Goal: Information Seeking & Learning: Learn about a topic

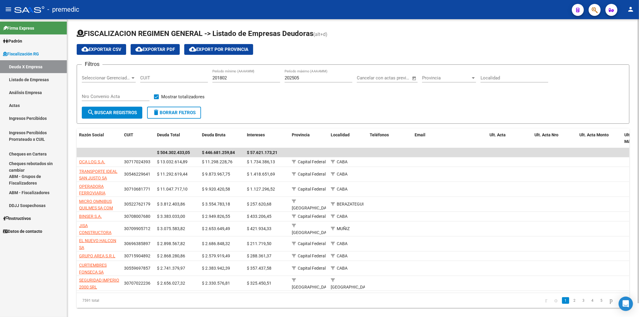
click at [325, 72] on div "202505 Período máximo (AAAAMM)" at bounding box center [319, 76] width 68 height 13
type input "202506"
click at [121, 112] on span "search Buscar Registros" at bounding box center [112, 112] width 50 height 5
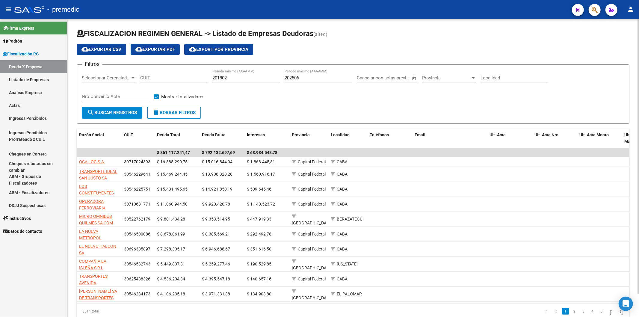
click at [244, 77] on input "201802" at bounding box center [246, 77] width 68 height 5
type input "202501"
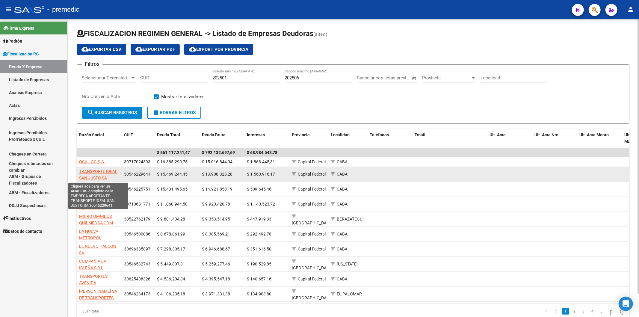
click at [108, 156] on span "TRANSPORTE IDEAL SAN JUSTO SA" at bounding box center [98, 175] width 38 height 12
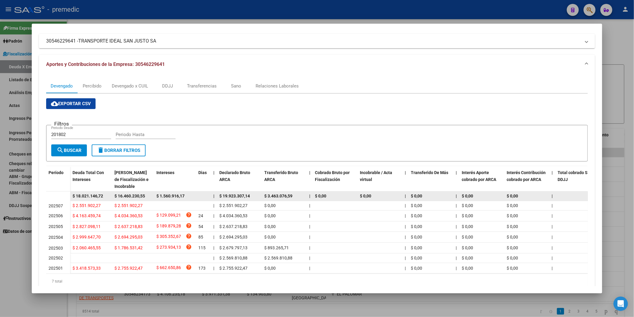
scroll to position [61, 0]
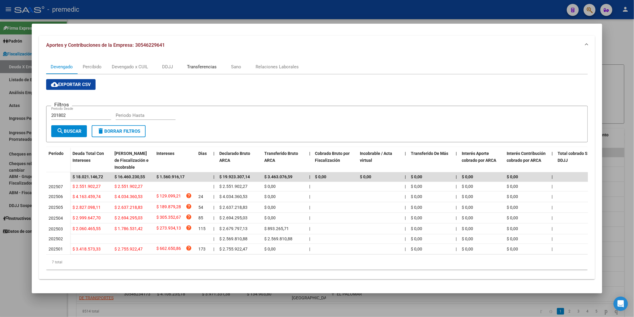
click at [194, 64] on div "Transferencias" at bounding box center [202, 67] width 30 height 7
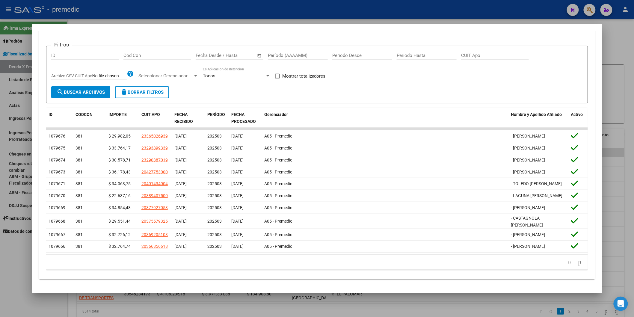
scroll to position [131, 0]
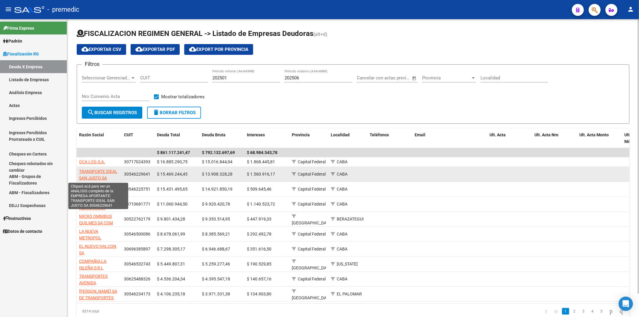
click at [103, 156] on span "TRANSPORTE IDEAL SAN JUSTO SA" at bounding box center [98, 175] width 38 height 12
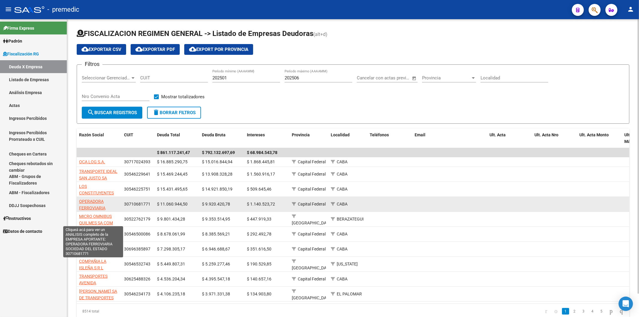
click at [97, 156] on span "OPERADORA FERROVIARIA SOCIEDAD DEL ESTADO" at bounding box center [93, 211] width 28 height 25
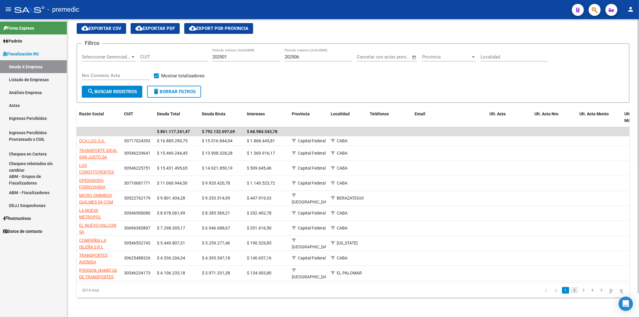
click at [449, 156] on link "2" at bounding box center [574, 290] width 7 height 7
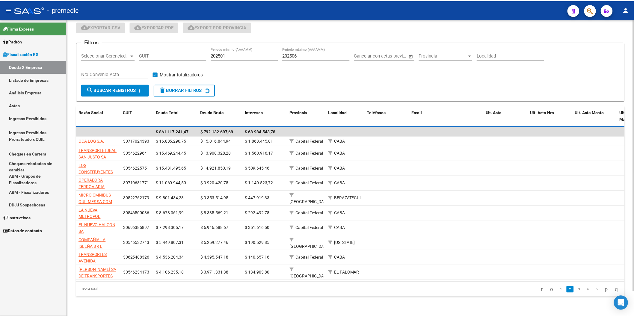
scroll to position [20, 0]
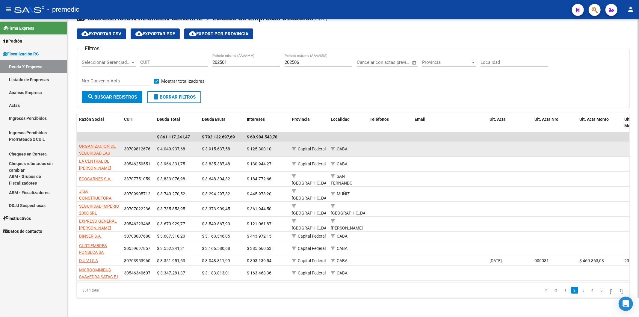
click at [103, 143] on app-link-go-to "ORGANIZACION DE SEGURIDAD LAS MARIAS S.A." at bounding box center [99, 153] width 40 height 20
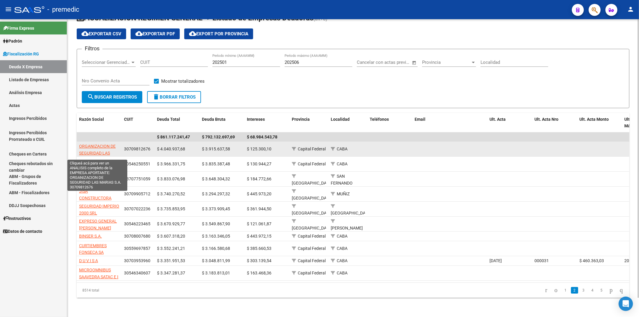
click at [104, 144] on span "ORGANIZACION DE SEGURIDAD LAS MARIAS S.A." at bounding box center [97, 153] width 37 height 19
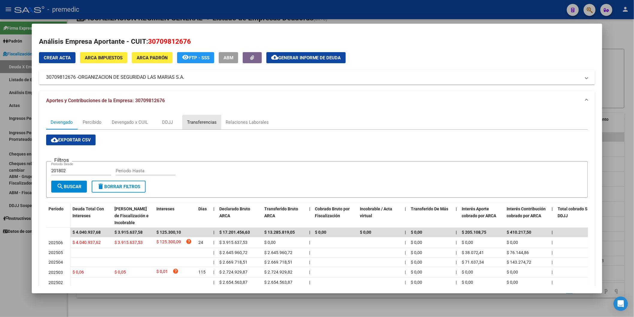
click at [209, 127] on div "Transferencias" at bounding box center [201, 122] width 39 height 14
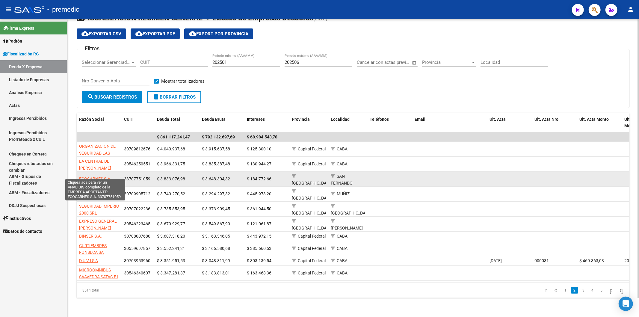
click at [105, 156] on span "ECOCARNES S.A." at bounding box center [95, 178] width 32 height 5
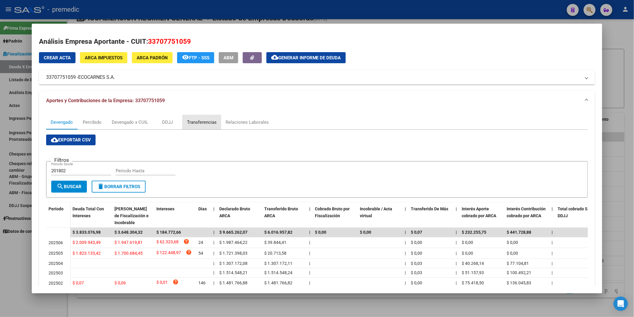
click at [205, 124] on div "Transferencias" at bounding box center [202, 122] width 30 height 7
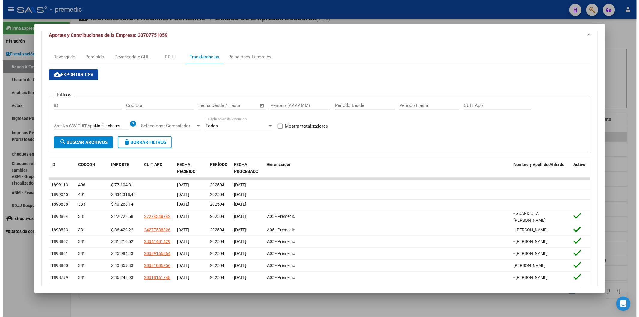
scroll to position [67, 0]
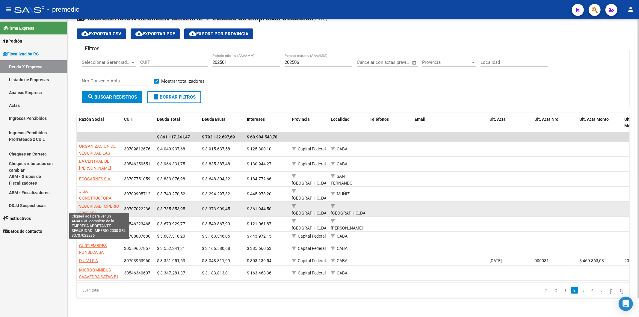
click at [104, 156] on span "SEGURIDAD IMPERIO 2000 SRL" at bounding box center [99, 210] width 40 height 12
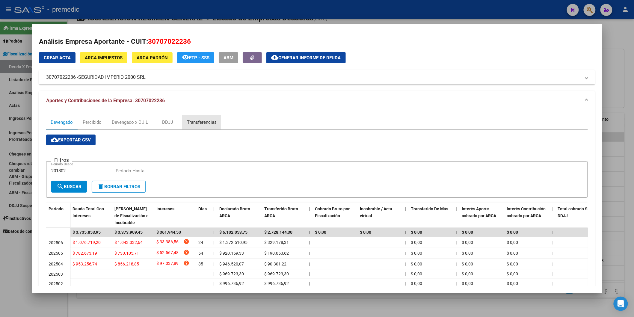
click at [190, 122] on div "Transferencias" at bounding box center [202, 122] width 30 height 7
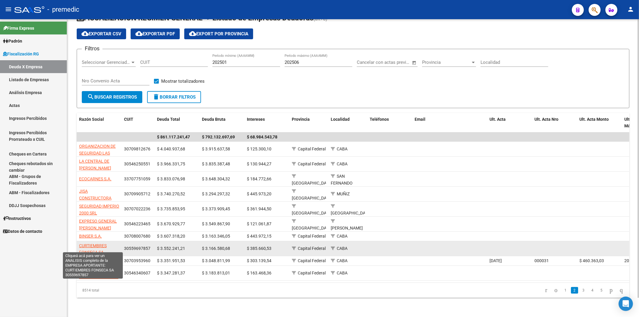
click at [104, 156] on span "CURTIEMBRES FONSECA SA" at bounding box center [93, 249] width 28 height 12
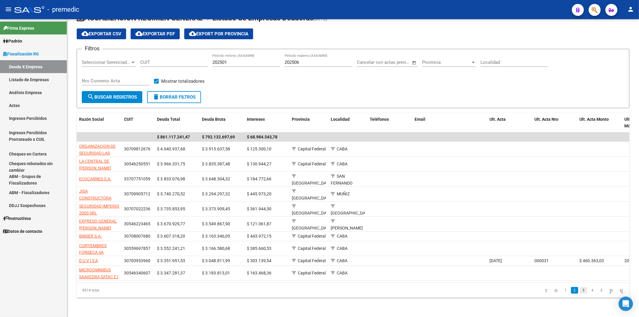
click at [449, 156] on link "3" at bounding box center [583, 290] width 7 height 7
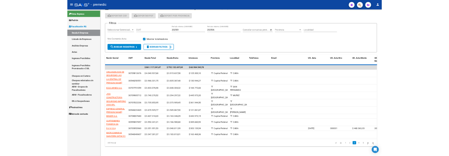
scroll to position [15, 0]
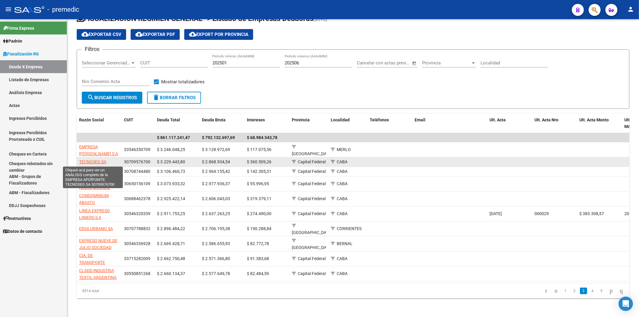
click at [103, 156] on span "TECNOSEG SA" at bounding box center [92, 161] width 27 height 5
type textarea "30709576700"
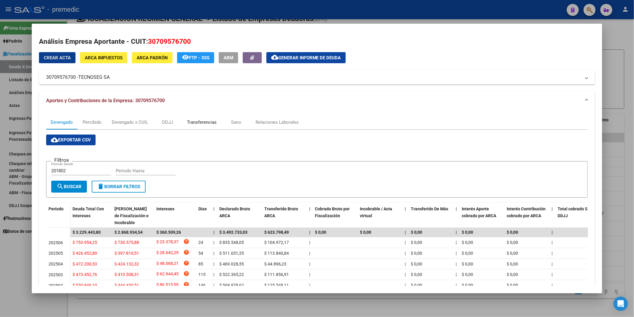
click at [204, 123] on div "Transferencias" at bounding box center [202, 122] width 30 height 7
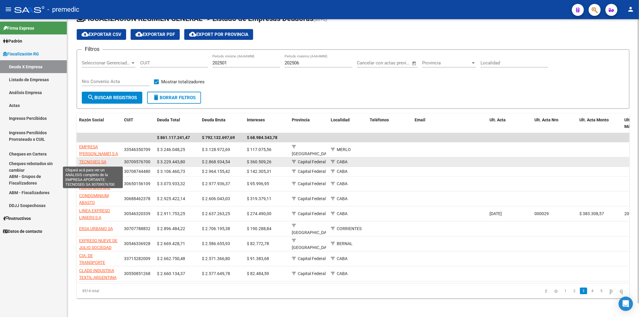
click at [94, 156] on span "TECNOSEG SA" at bounding box center [92, 161] width 27 height 5
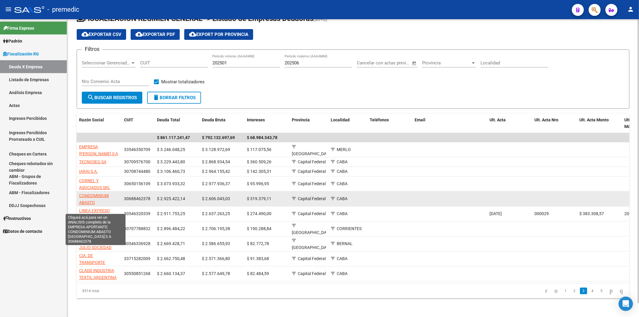
click at [102, 156] on span "CONDOMINIUM ABASTO [GEOGRAPHIC_DATA] S A" at bounding box center [99, 205] width 40 height 25
type textarea "30688462378"
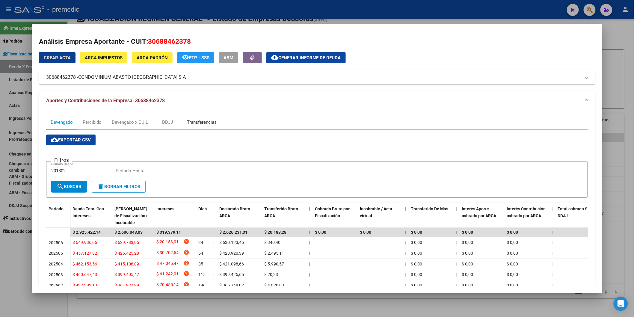
click at [190, 124] on div "Transferencias" at bounding box center [202, 122] width 30 height 7
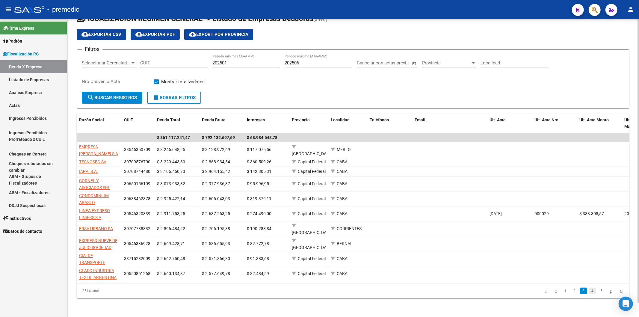
click at [449, 156] on li "4" at bounding box center [592, 291] width 9 height 10
click at [449, 156] on link "4" at bounding box center [592, 291] width 7 height 7
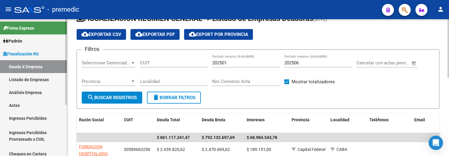
click at [45, 79] on link "Listado de Empresas" at bounding box center [33, 79] width 67 height 13
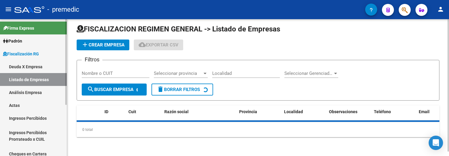
scroll to position [15, 0]
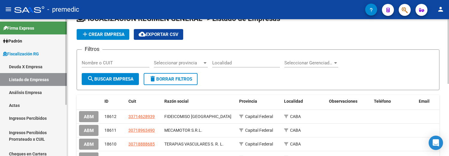
click at [38, 71] on link "Deuda X Empresa" at bounding box center [33, 66] width 67 height 13
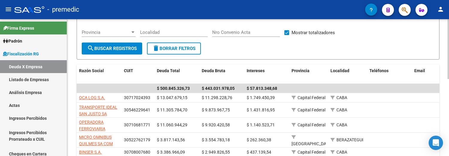
scroll to position [48, 0]
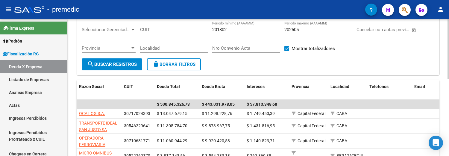
click at [121, 62] on span "search Buscar Registros" at bounding box center [112, 64] width 50 height 5
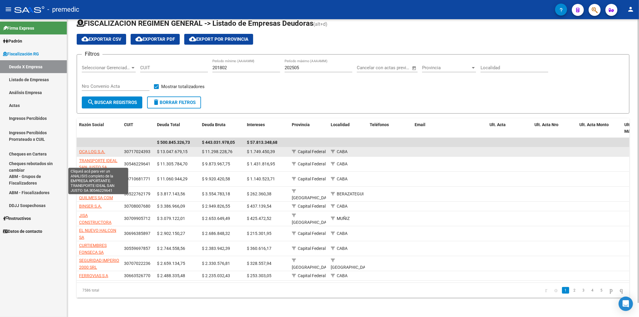
scroll to position [0, 0]
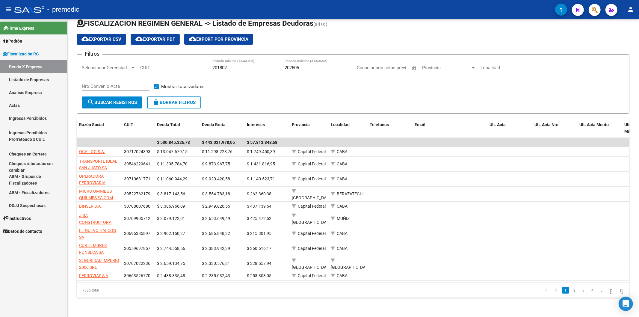
click at [41, 92] on link "Análisis Empresa" at bounding box center [33, 92] width 67 height 13
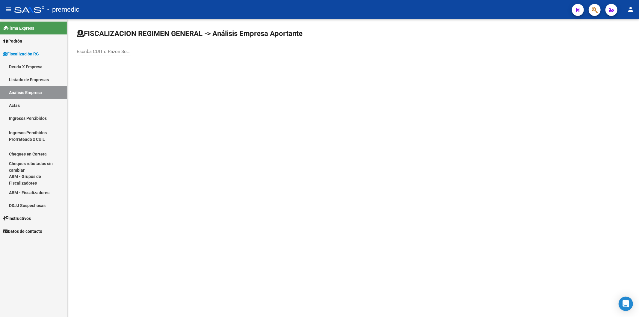
drag, startPoint x: 85, startPoint y: 53, endPoint x: 82, endPoint y: 53, distance: 3.9
click at [83, 53] on input "Escriba CUIT o Razón Social para buscar" at bounding box center [104, 51] width 54 height 5
type input "group o"
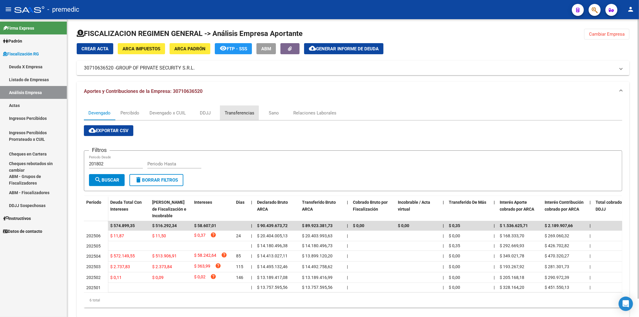
click at [234, 117] on div "Transferencias" at bounding box center [239, 113] width 39 height 14
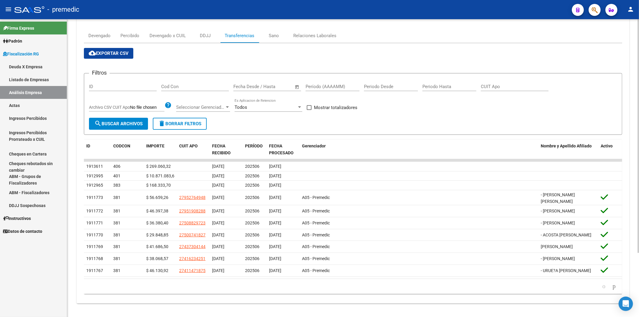
scroll to position [82, 0]
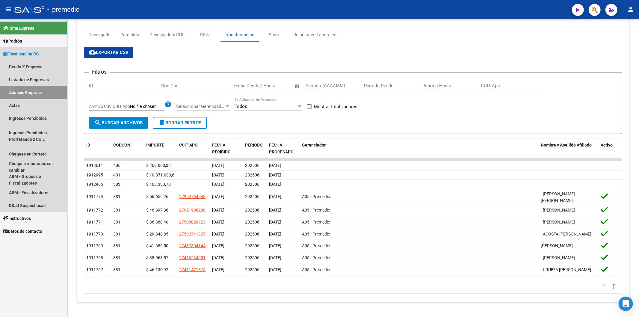
click at [22, 95] on link "Análisis Empresa" at bounding box center [33, 92] width 67 height 13
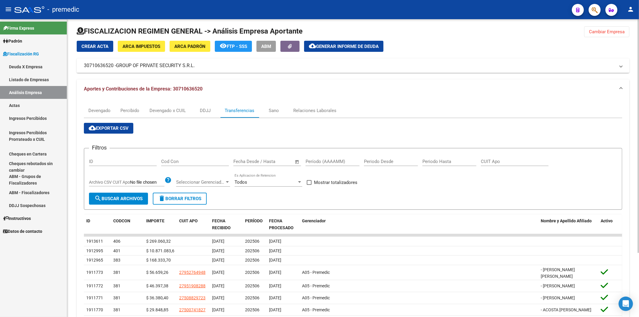
scroll to position [0, 0]
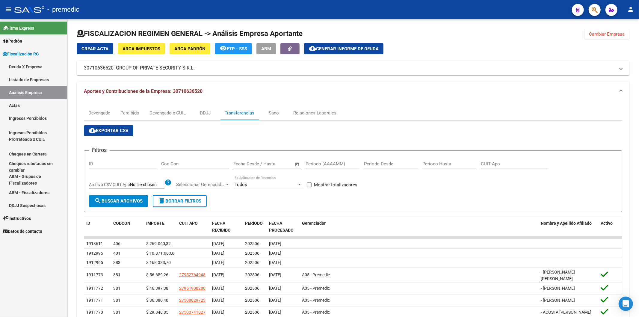
click at [449, 35] on span "Cambiar Empresa" at bounding box center [607, 33] width 36 height 5
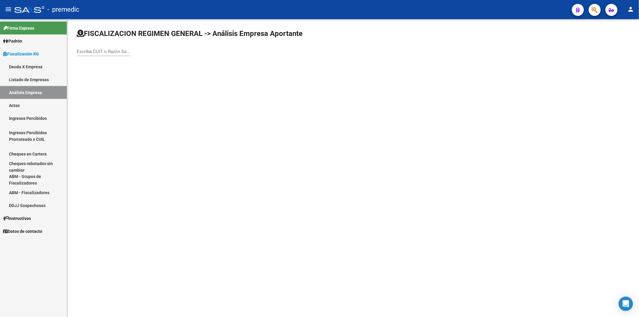
click at [102, 49] on div "Escriba CUIT o Razón Social para buscar" at bounding box center [104, 49] width 54 height 13
paste input "NIRO CONSTRUYE S. A."
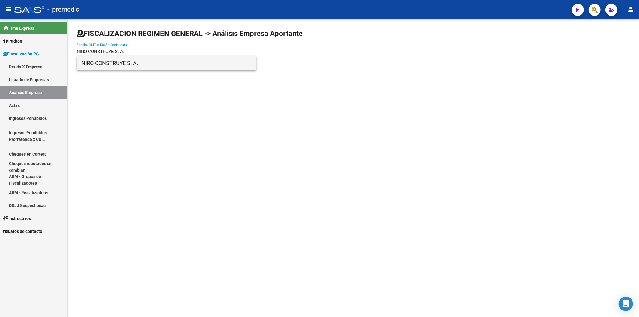
type input "NIRO CONSTRUYE S. A."
click at [116, 67] on span "NIRO CONSTRUYE S. A." at bounding box center [167, 63] width 170 height 14
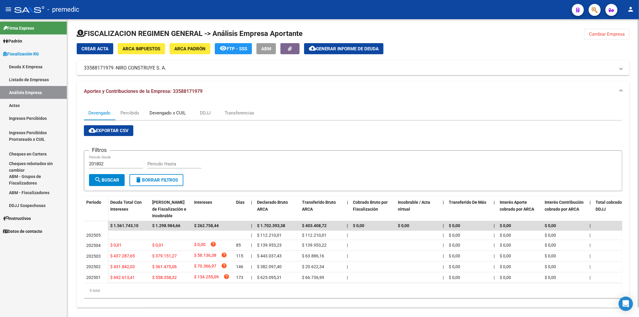
click at [168, 111] on div "Devengado x CUIL" at bounding box center [168, 113] width 36 height 7
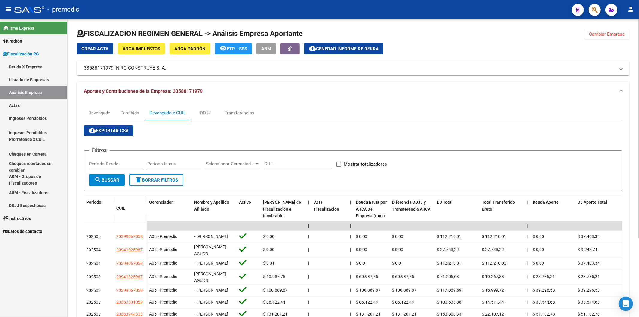
click at [261, 118] on div "Devengado Percibido Devengado x CUIL DDJJ Transferencias" at bounding box center [353, 113] width 538 height 14
click at [245, 110] on div "Transferencias" at bounding box center [240, 113] width 30 height 7
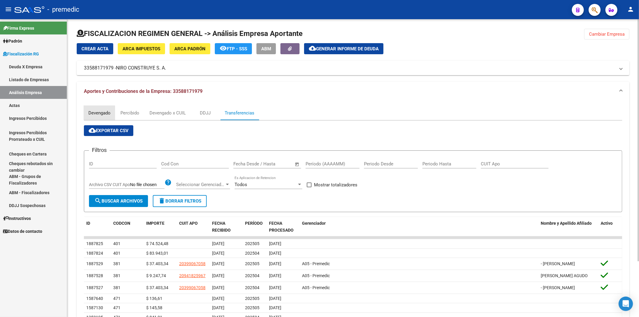
click at [93, 111] on div "Devengado" at bounding box center [99, 113] width 22 height 7
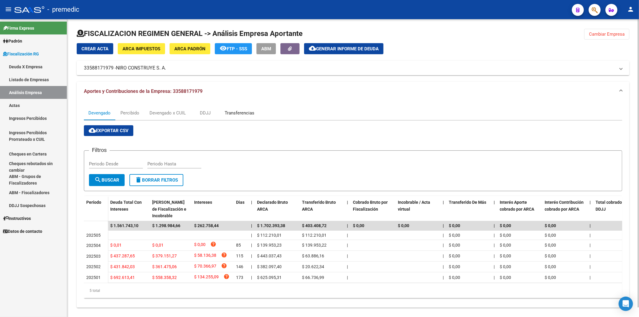
click at [230, 111] on div "Transferencias" at bounding box center [240, 113] width 30 height 7
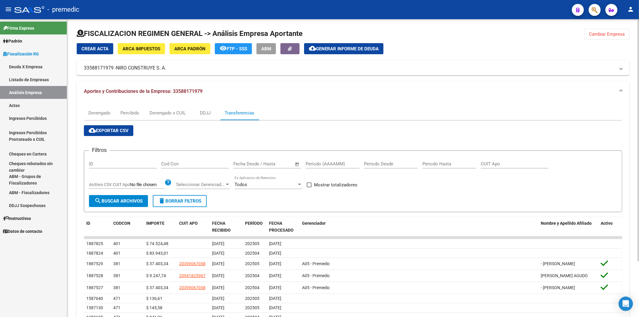
drag, startPoint x: 610, startPoint y: 34, endPoint x: 616, endPoint y: 29, distance: 7.6
click at [449, 31] on span "Cambiar Empresa" at bounding box center [607, 33] width 36 height 5
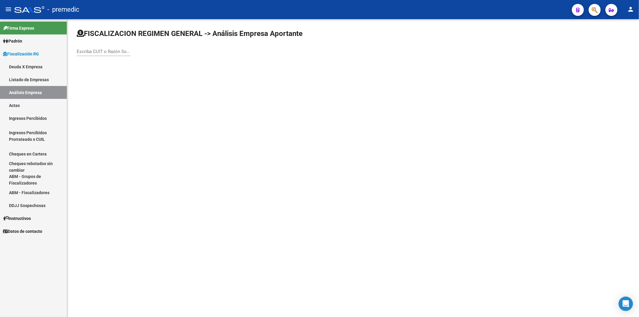
click at [101, 54] on input "Escriba CUIT o Razón Social para buscar" at bounding box center [104, 51] width 54 height 5
type input "group of"
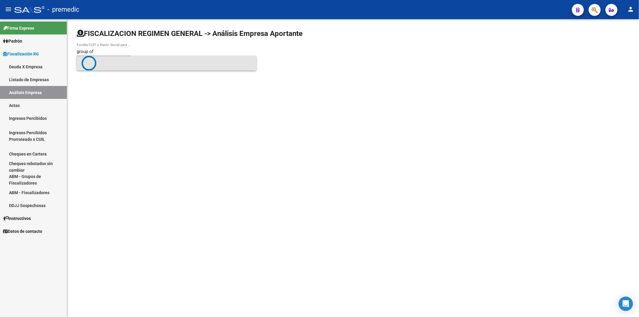
click at [108, 62] on span at bounding box center [167, 63] width 170 height 15
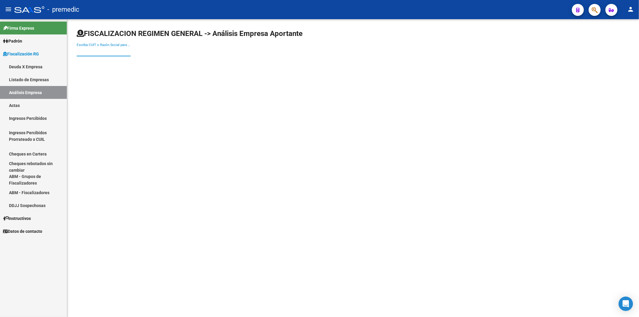
click at [121, 55] on div "Escriba CUIT o Razón Social para buscar" at bounding box center [104, 49] width 54 height 13
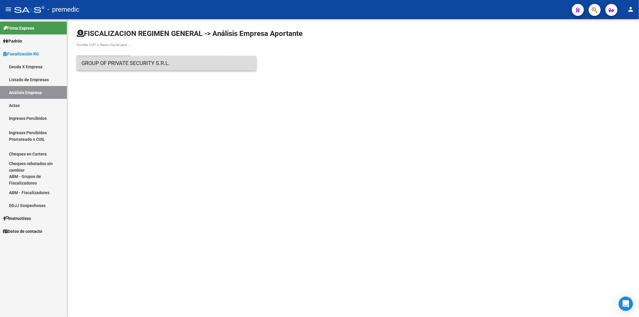
click at [127, 67] on span "GROUP OF PRIVATE SECURITY S.R.L." at bounding box center [167, 63] width 170 height 14
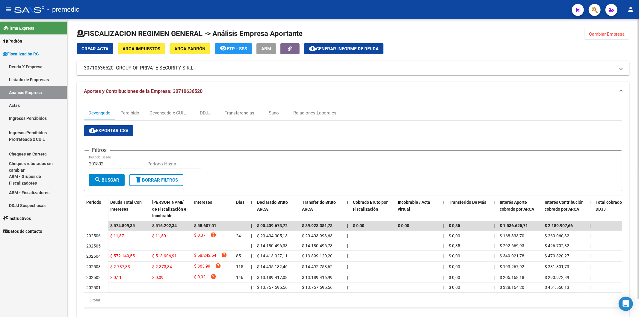
drag, startPoint x: 195, startPoint y: 91, endPoint x: 174, endPoint y: 91, distance: 21.6
click at [174, 91] on mat-panel-title "Aportes y Contribuciones de la Empresa: 30710636520" at bounding box center [349, 91] width 531 height 7
copy span "30710636520"
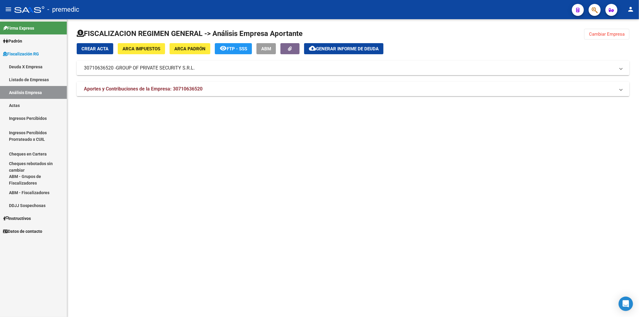
drag, startPoint x: 198, startPoint y: 69, endPoint x: 86, endPoint y: 66, distance: 112.1
click at [86, 66] on mat-panel-title "30710636520 - GROUP OF PRIVATE SECURITY S.R.L." at bounding box center [349, 68] width 531 height 7
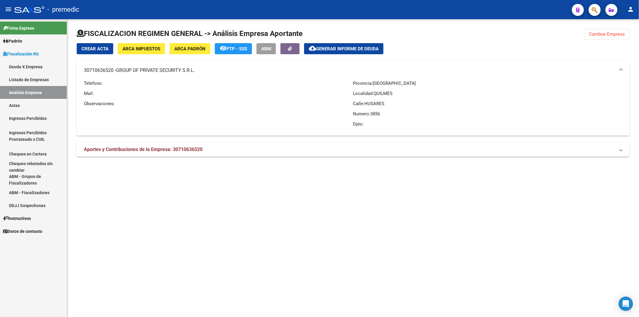
drag, startPoint x: 83, startPoint y: 71, endPoint x: 195, endPoint y: 71, distance: 112.1
click at [195, 71] on mat-expansion-panel-header "30710636520 - GROUP OF PRIVATE SECURITY S.R.L." at bounding box center [353, 70] width 553 height 19
copy mat-panel-title "30710636520 - GROUP OF PRIVATE SECURITY S.R.L"
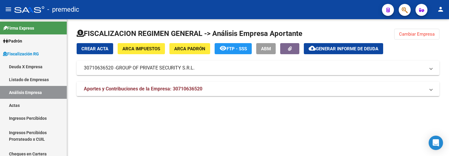
click at [409, 37] on button "Cambiar Empresa" at bounding box center [417, 34] width 45 height 11
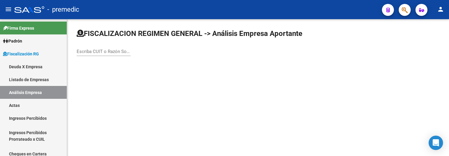
click at [119, 44] on div "Escriba CUIT o Razón Social para buscar" at bounding box center [104, 49] width 54 height 13
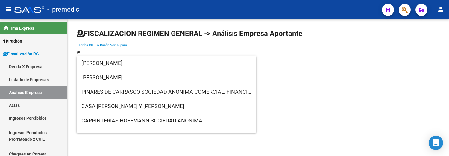
type input "p"
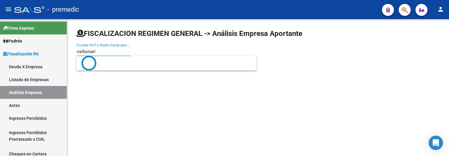
drag, startPoint x: 146, startPoint y: 53, endPoint x: 150, endPoint y: 61, distance: 8.5
click at [146, 55] on div "carbonari Escriba CUIT o Razón Social para buscar" at bounding box center [258, 45] width 363 height 33
click at [151, 61] on div "carbonari Escriba CUIT o Razón Social para buscar" at bounding box center [258, 45] width 363 height 33
click at [101, 52] on input "carbonari" at bounding box center [104, 51] width 54 height 5
type input "carbonari"
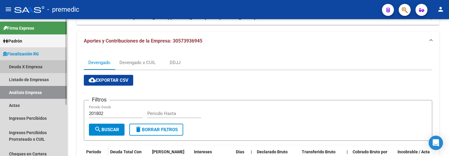
click at [43, 68] on link "Deuda X Empresa" at bounding box center [33, 66] width 67 height 13
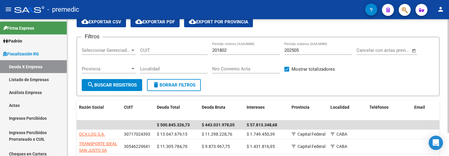
scroll to position [50, 0]
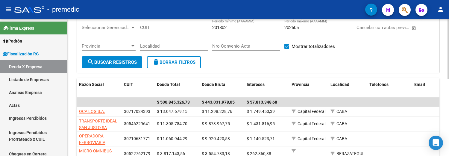
click at [167, 49] on div "Localidad" at bounding box center [174, 44] width 68 height 13
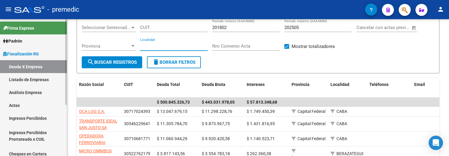
click at [25, 76] on link "Listado de Empresas" at bounding box center [33, 79] width 67 height 13
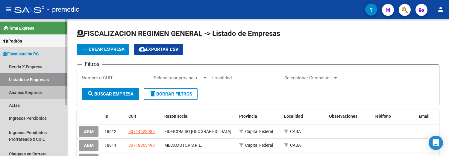
click at [52, 89] on link "Análisis Empresa" at bounding box center [33, 92] width 67 height 13
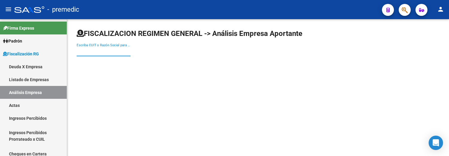
click at [115, 52] on input "Escriba CUIT o Razón Social para buscar" at bounding box center [104, 51] width 54 height 5
paste input "NIRO CONSTRUYE S. A."
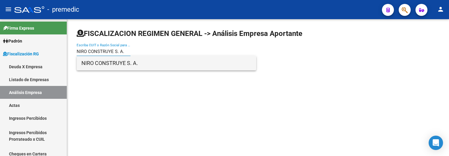
type input "NIRO CONSTRUYE S. A."
click at [172, 61] on span "NIRO CONSTRUYE S. A." at bounding box center [167, 63] width 170 height 14
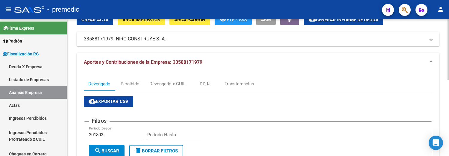
scroll to position [67, 0]
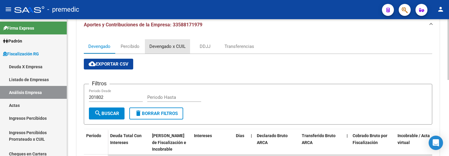
click at [177, 52] on div "Devengado x CUIL" at bounding box center [167, 46] width 45 height 14
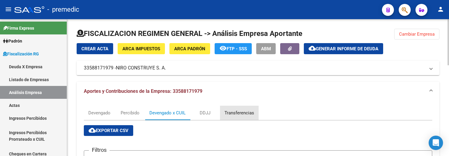
drag, startPoint x: 257, startPoint y: 119, endPoint x: 252, endPoint y: 119, distance: 5.1
click at [257, 119] on div "Transferencias" at bounding box center [239, 113] width 39 height 14
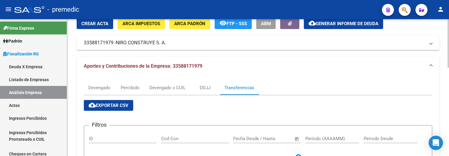
scroll to position [16, 0]
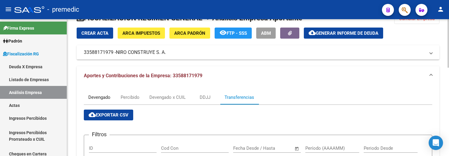
click at [107, 94] on div "Devengado" at bounding box center [99, 97] width 31 height 14
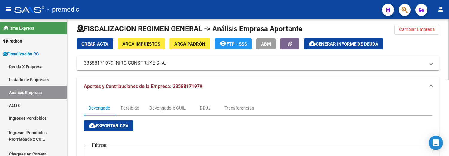
scroll to position [38, 0]
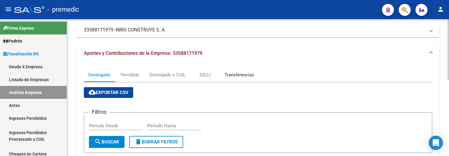
click at [246, 75] on div "Transferencias" at bounding box center [240, 75] width 30 height 7
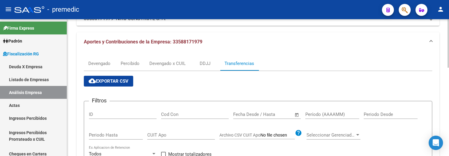
scroll to position [27, 0]
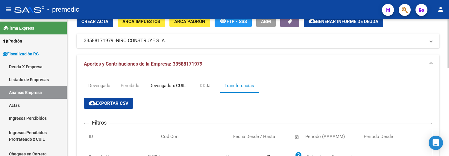
click at [179, 85] on div "Devengado x CUIL" at bounding box center [168, 85] width 36 height 7
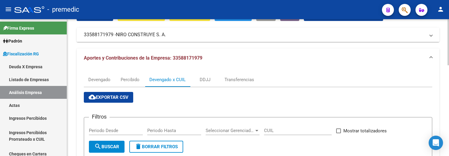
scroll to position [0, 0]
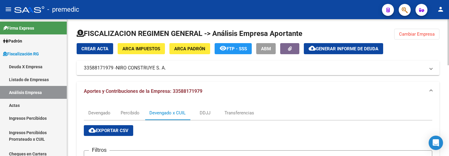
click at [406, 31] on button "Cambiar Empresa" at bounding box center [417, 34] width 45 height 11
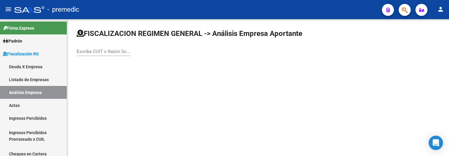
click at [115, 52] on input "Escriba CUIT o Razón Social para buscar" at bounding box center [104, 51] width 54 height 5
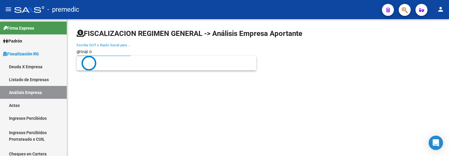
type input "group of"
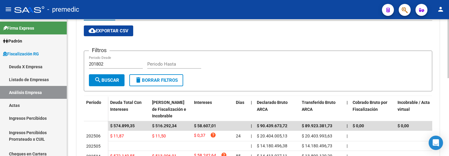
scroll to position [67, 0]
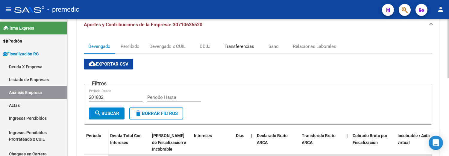
click at [238, 44] on div "Transferencias" at bounding box center [240, 46] width 30 height 7
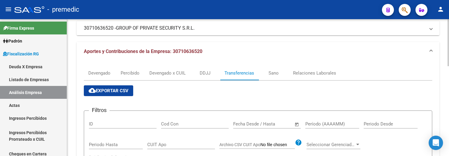
scroll to position [40, 0]
click at [103, 69] on div "Devengado" at bounding box center [99, 73] width 31 height 14
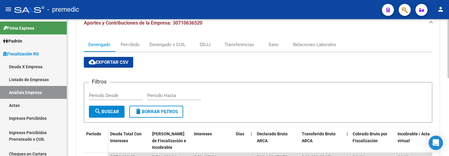
scroll to position [61, 0]
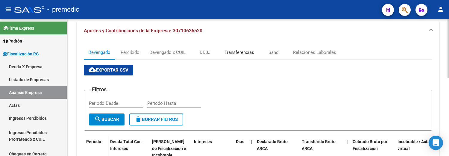
drag, startPoint x: 242, startPoint y: 52, endPoint x: 244, endPoint y: 56, distance: 4.2
click at [242, 52] on div "Transferencias" at bounding box center [240, 52] width 30 height 7
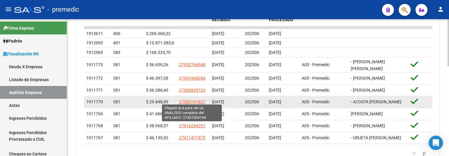
scroll to position [227, 0]
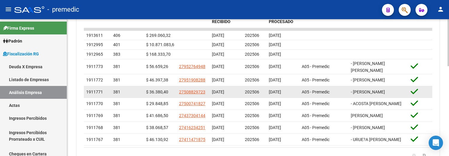
click at [331, 96] on div "A05 - Premedic" at bounding box center [324, 92] width 44 height 7
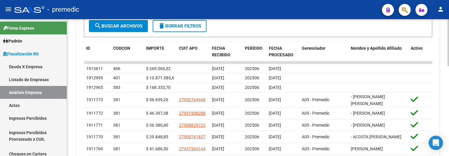
scroll to position [27, 0]
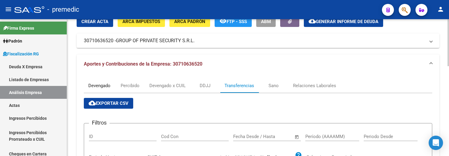
click at [109, 85] on div "Devengado" at bounding box center [99, 85] width 22 height 7
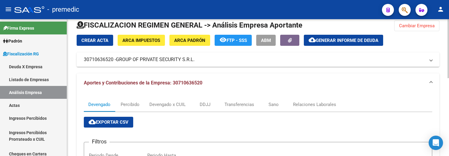
scroll to position [0, 0]
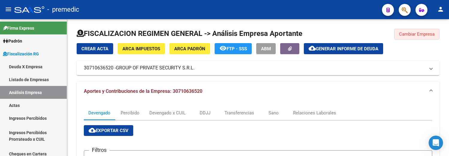
click at [426, 30] on button "Cambiar Empresa" at bounding box center [417, 34] width 45 height 11
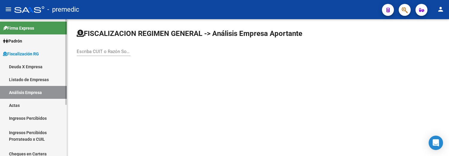
click at [28, 64] on link "Deuda X Empresa" at bounding box center [33, 66] width 67 height 13
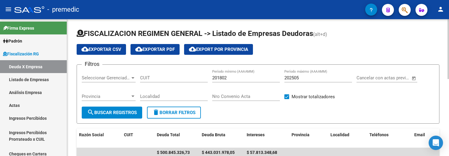
scroll to position [33, 0]
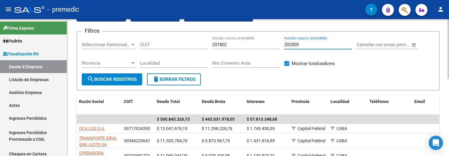
click at [309, 43] on input "202505" at bounding box center [319, 44] width 68 height 5
type input "202506"
click at [92, 79] on mat-icon "search" at bounding box center [90, 79] width 7 height 7
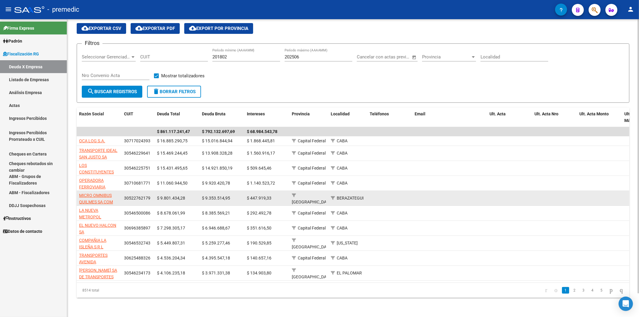
scroll to position [25, 0]
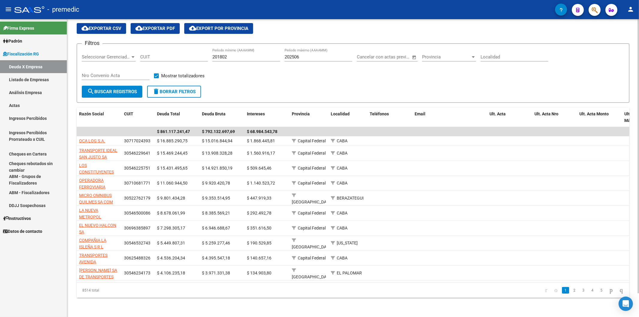
click at [449, 156] on link "5" at bounding box center [601, 290] width 7 height 7
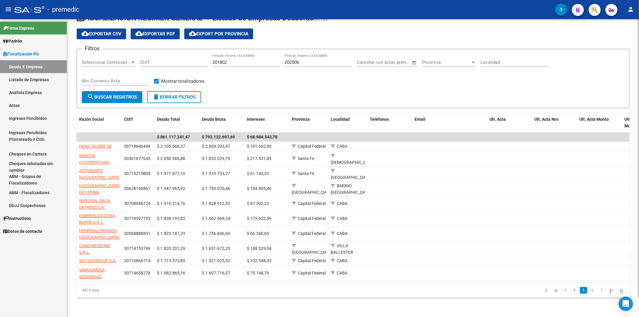
scroll to position [20, 0]
click at [449, 156] on li "6" at bounding box center [592, 290] width 9 height 10
click at [449, 156] on link "6" at bounding box center [592, 290] width 7 height 7
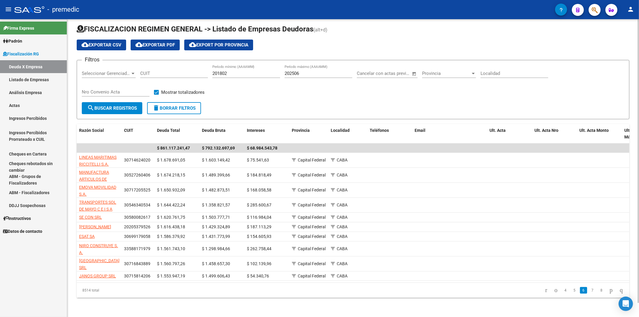
scroll to position [15, 0]
click at [449, 156] on link "7" at bounding box center [592, 290] width 7 height 7
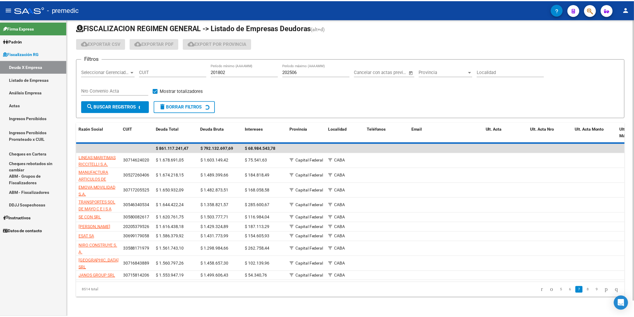
scroll to position [10, 0]
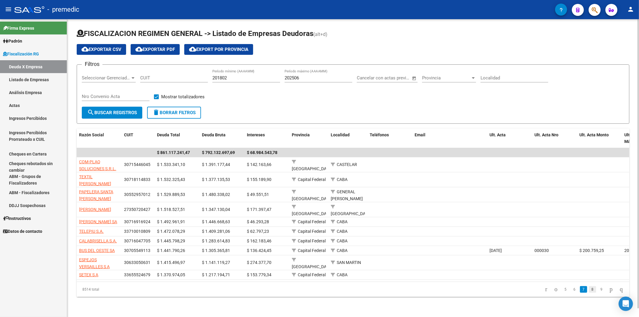
click at [449, 156] on link "8" at bounding box center [592, 289] width 7 height 7
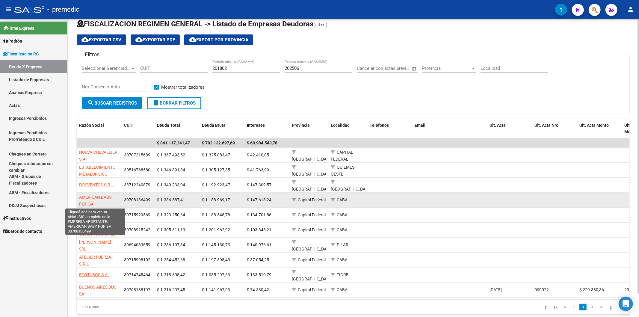
click at [105, 156] on span "AMERICAN BABY POP SA" at bounding box center [95, 201] width 32 height 12
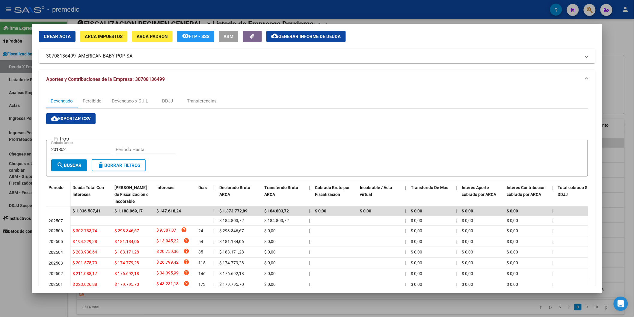
scroll to position [0, 0]
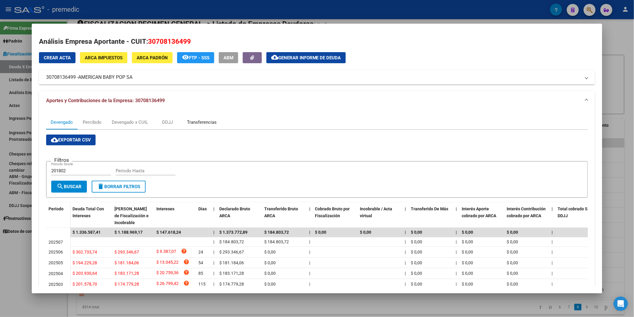
click at [204, 123] on div "Transferencias" at bounding box center [202, 122] width 30 height 7
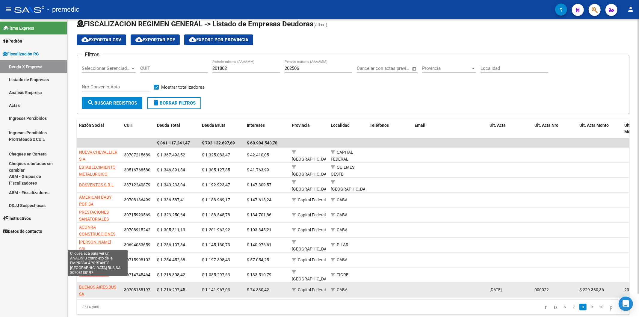
click at [110, 156] on span "BUENOS AIRES BUS SA" at bounding box center [97, 291] width 37 height 12
type textarea "30708188197"
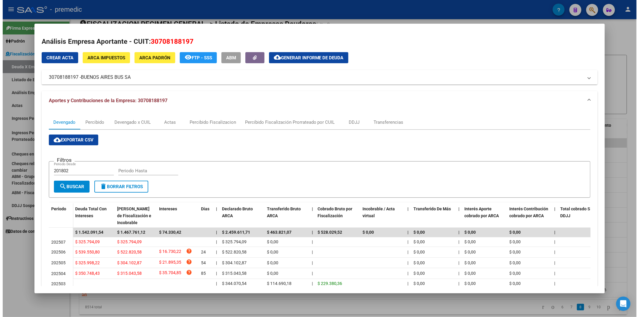
scroll to position [58, 0]
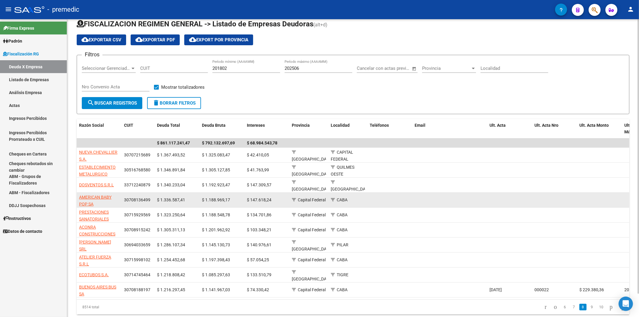
click at [449, 156] on datatable-body-cell at bounding box center [449, 200] width 75 height 15
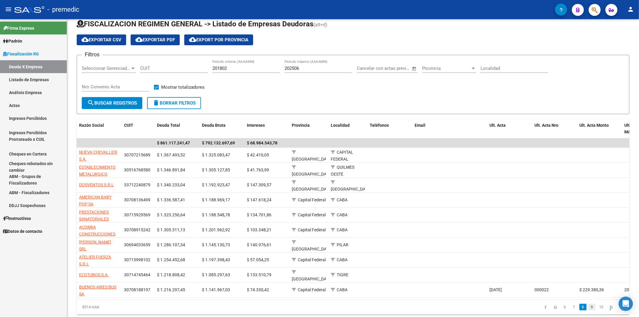
click at [449, 156] on link "9" at bounding box center [592, 307] width 7 height 7
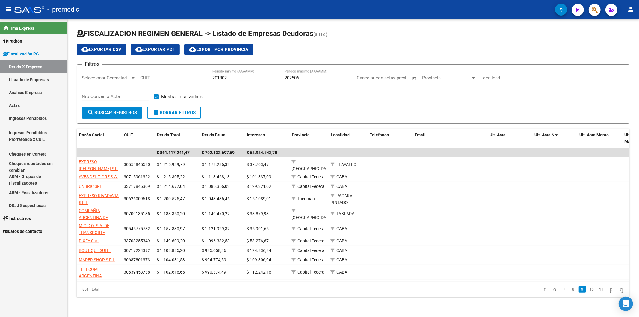
scroll to position [0, 0]
click at [449, 156] on link "10" at bounding box center [592, 289] width 8 height 7
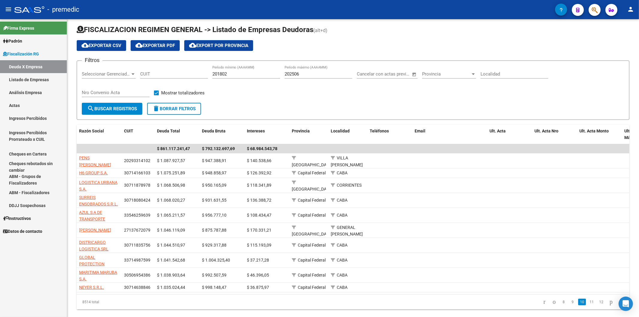
click at [22, 91] on link "Análisis Empresa" at bounding box center [33, 92] width 67 height 13
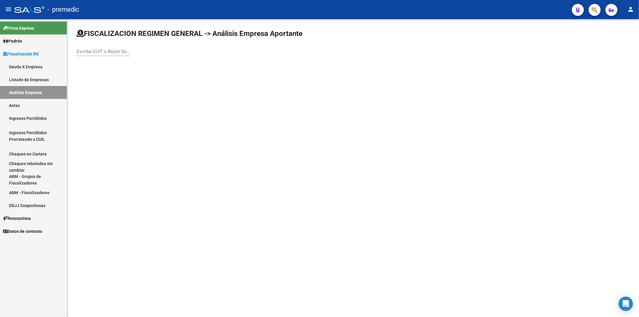
click at [85, 55] on div "Escriba CUIT o Razón Social para buscar" at bounding box center [104, 49] width 54 height 13
type input "m"
type input "a"
type input "magunc"
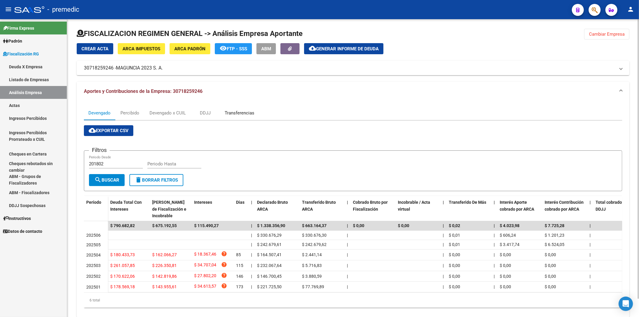
click at [230, 111] on div "Transferencias" at bounding box center [240, 113] width 30 height 7
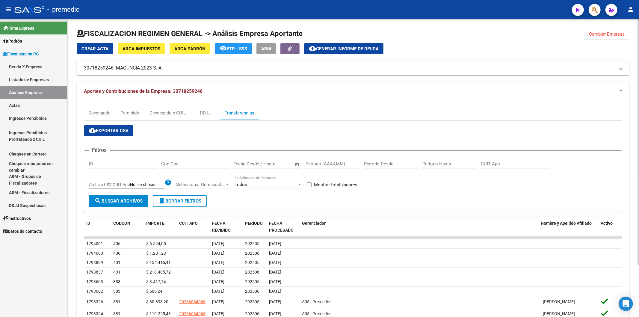
click at [98, 122] on div "cloud_download Exportar CSV Filtros ID Cod Con Start date – End date Fecha Desd…" at bounding box center [353, 240] width 538 height 240
click at [92, 109] on div "Devengado" at bounding box center [99, 113] width 31 height 14
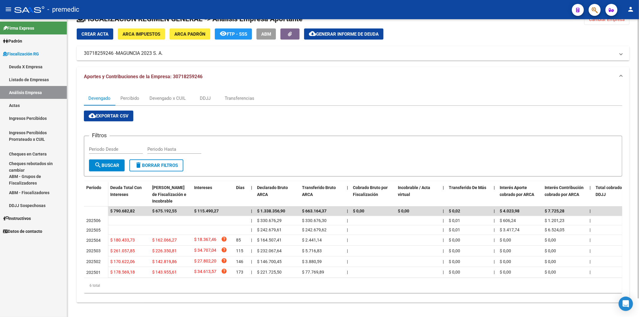
scroll to position [20, 0]
